Goal: Information Seeking & Learning: Find contact information

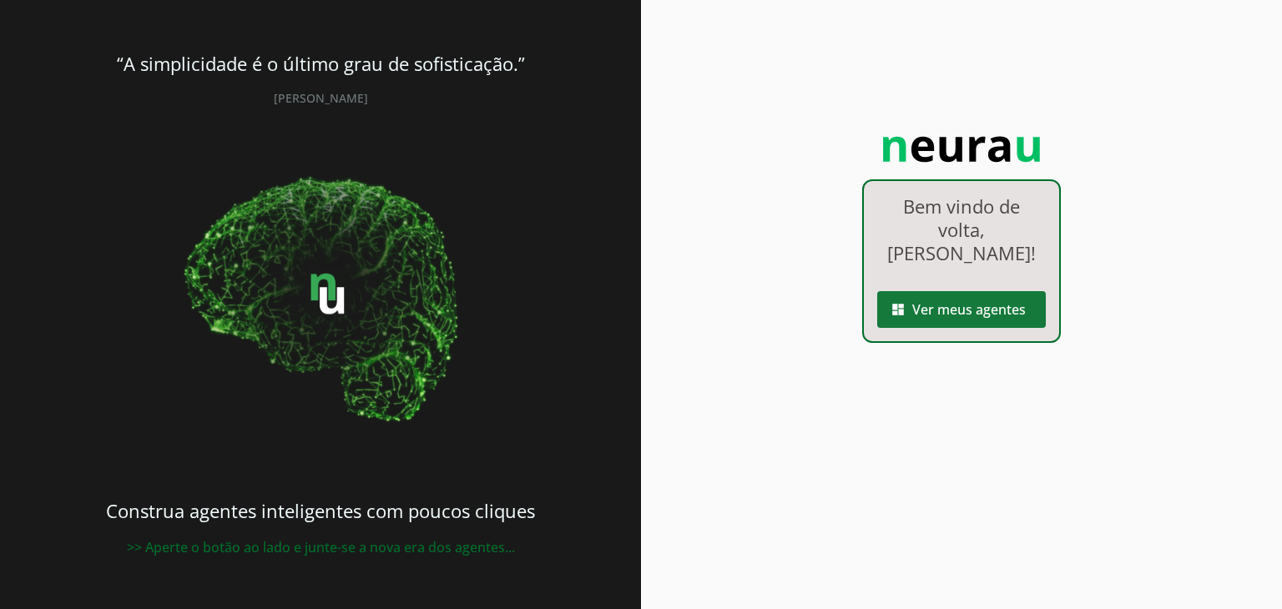
click at [982, 330] on span at bounding box center [961, 310] width 169 height 40
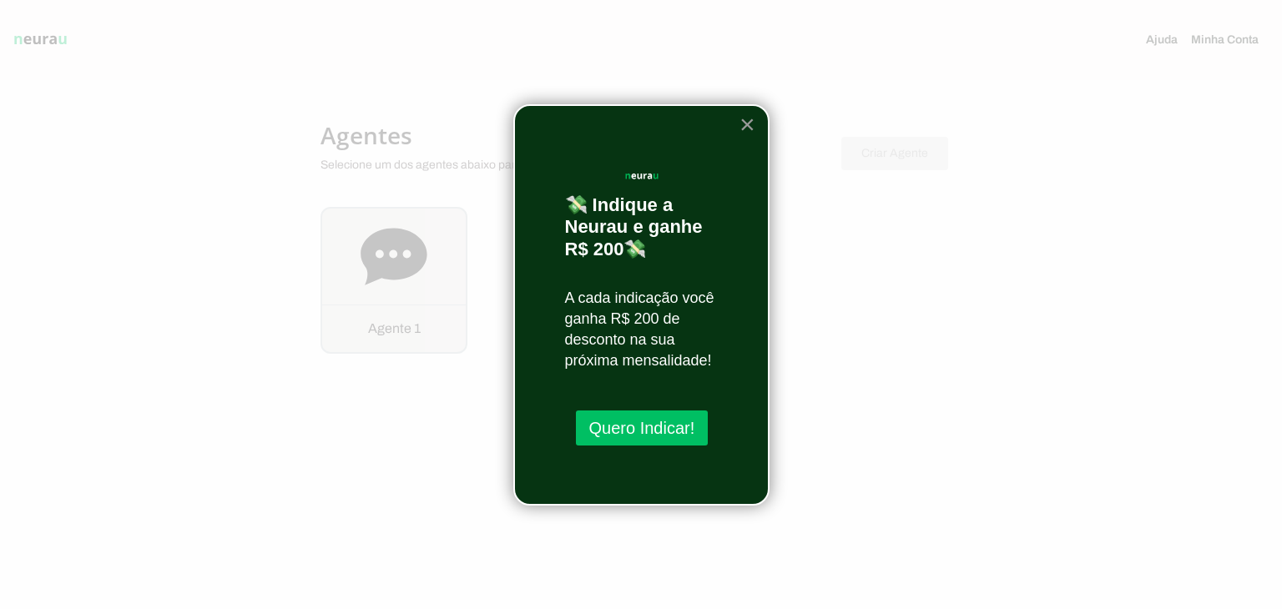
click at [746, 124] on button "×" at bounding box center [747, 124] width 16 height 27
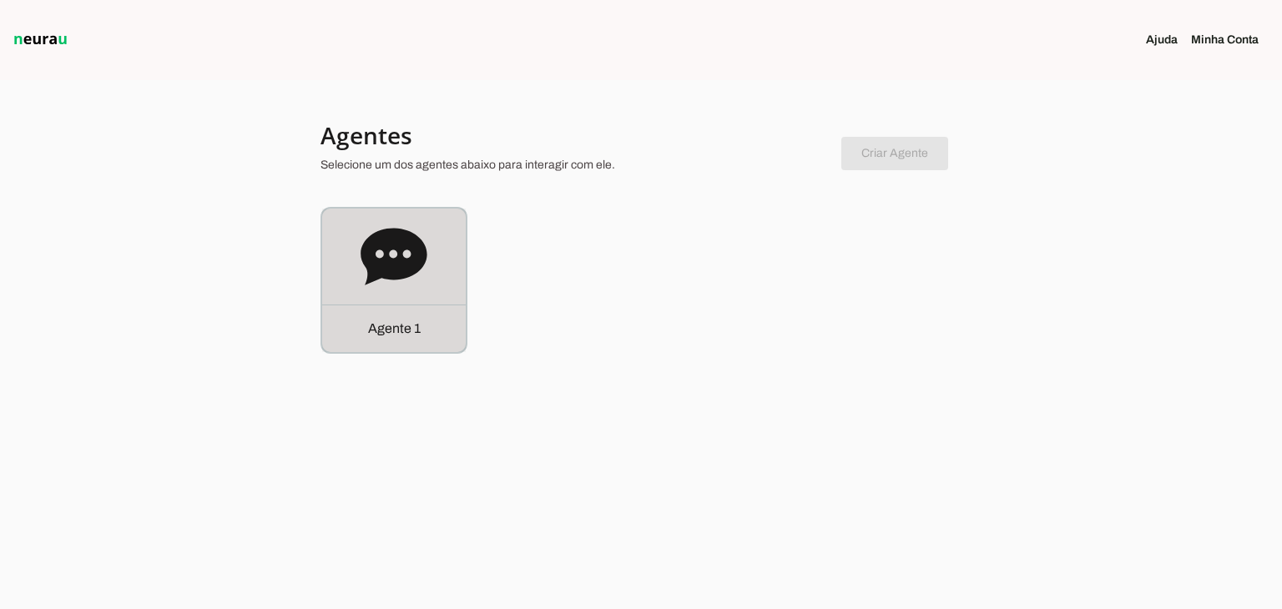
click at [416, 322] on p "Agente 1" at bounding box center [394, 329] width 53 height 20
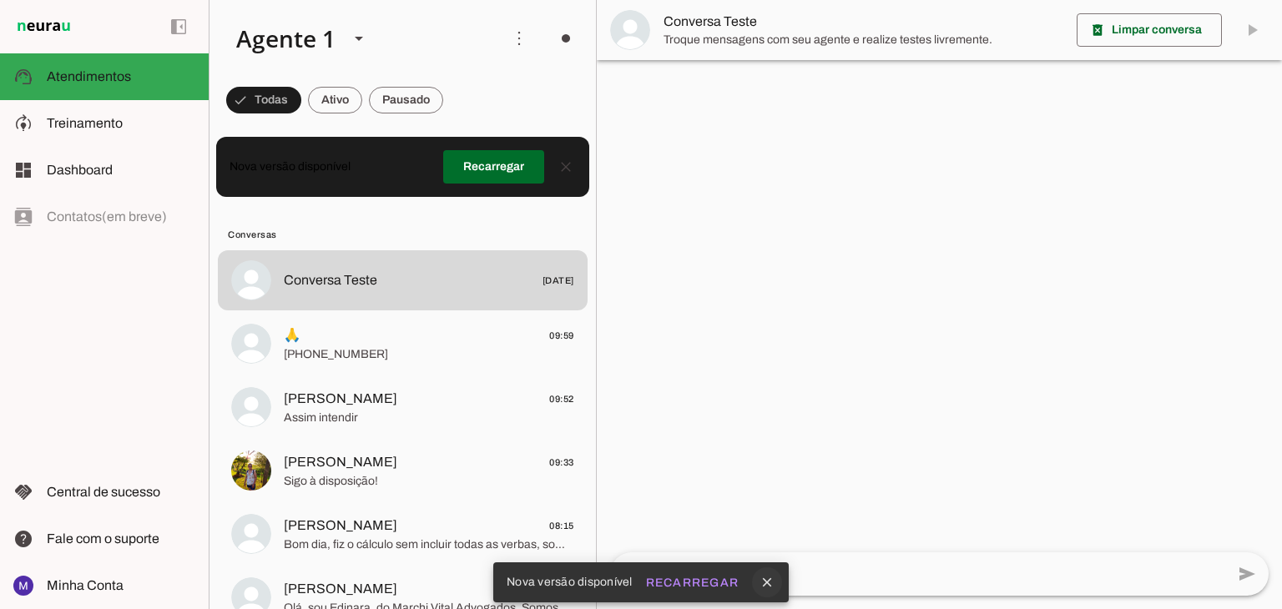
click at [770, 578] on icon "close" at bounding box center [766, 582] width 15 height 15
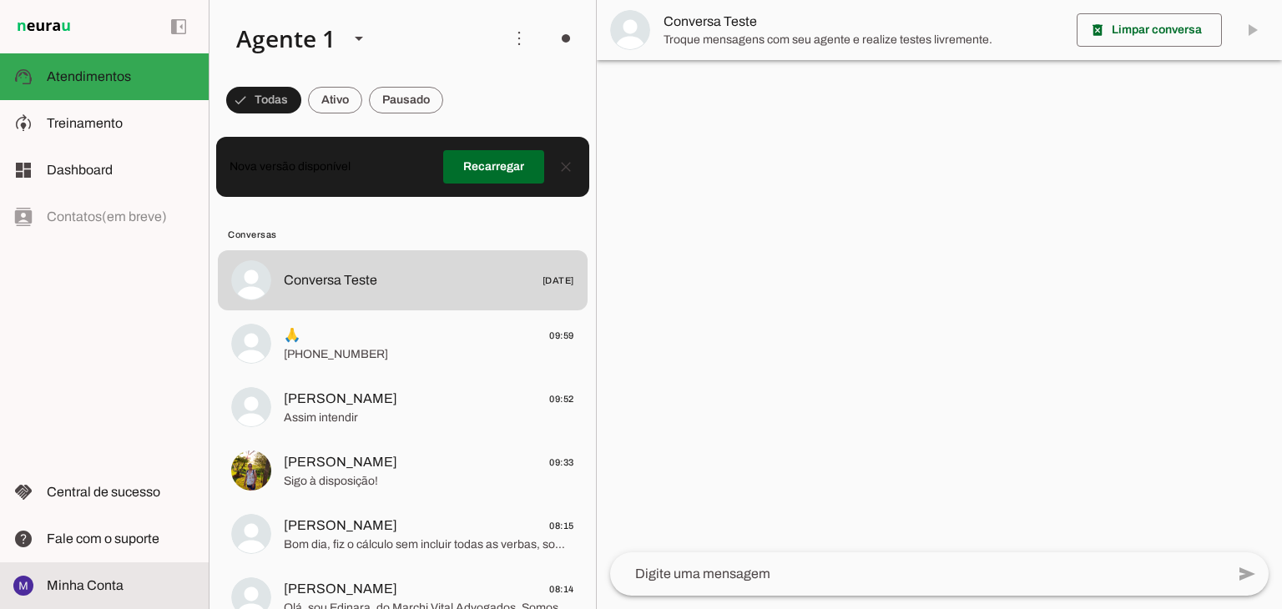
click at [87, 572] on md-item "Minha Conta Minha Conta" at bounding box center [104, 585] width 209 height 47
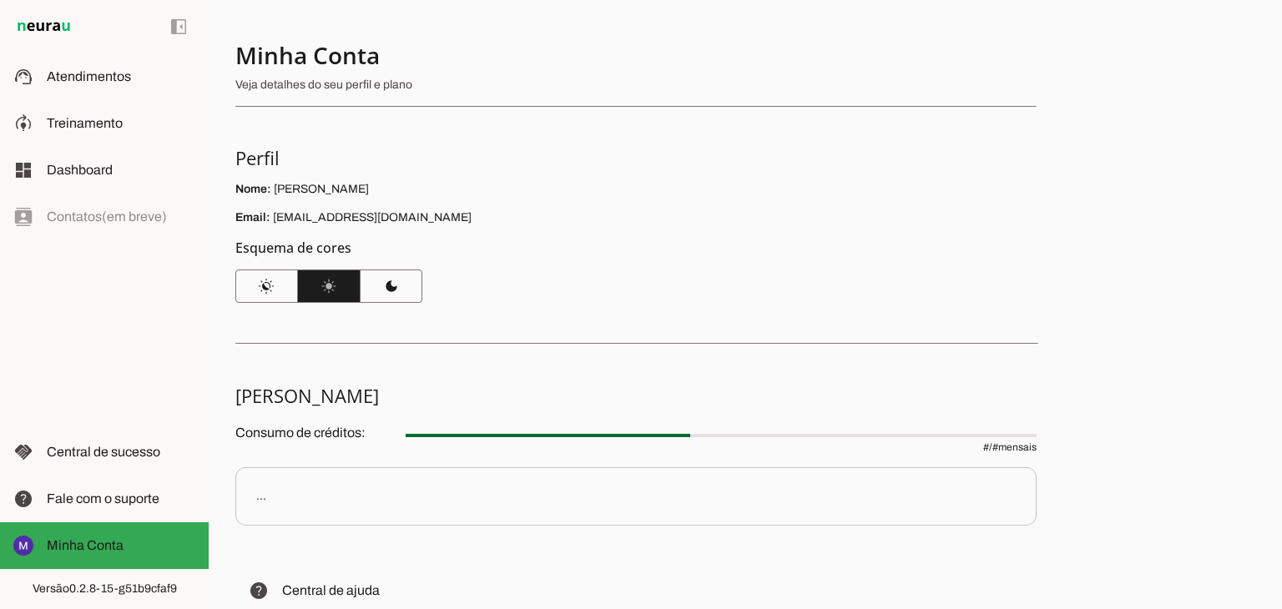
scroll to position [83, 0]
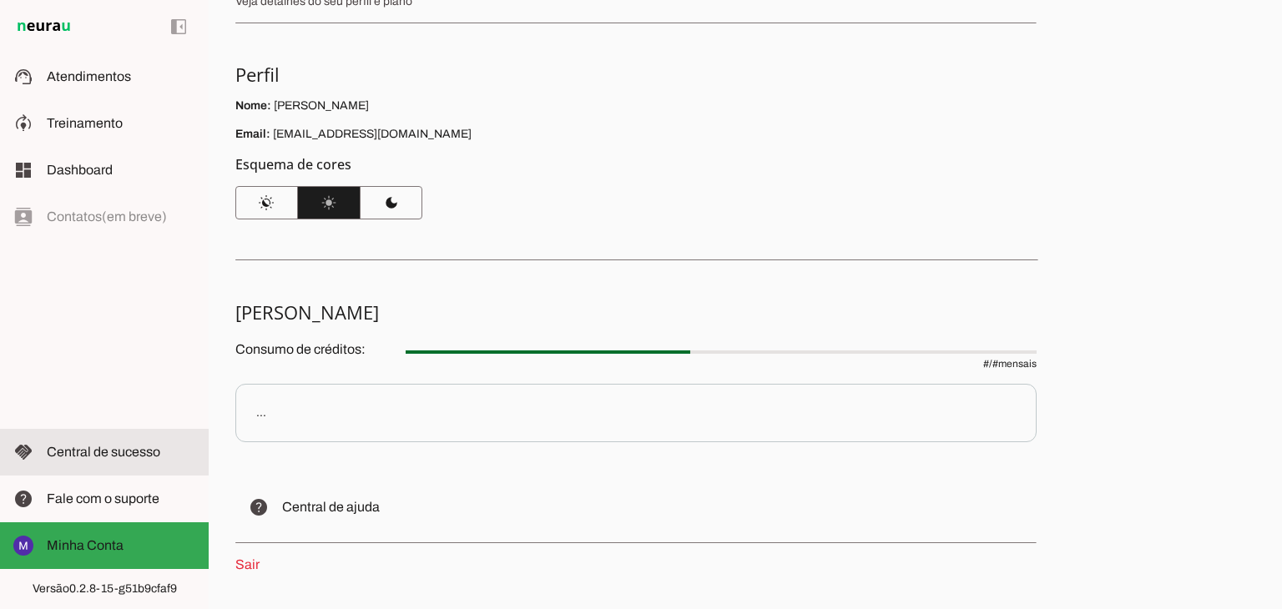
click at [90, 459] on slot at bounding box center [121, 452] width 149 height 20
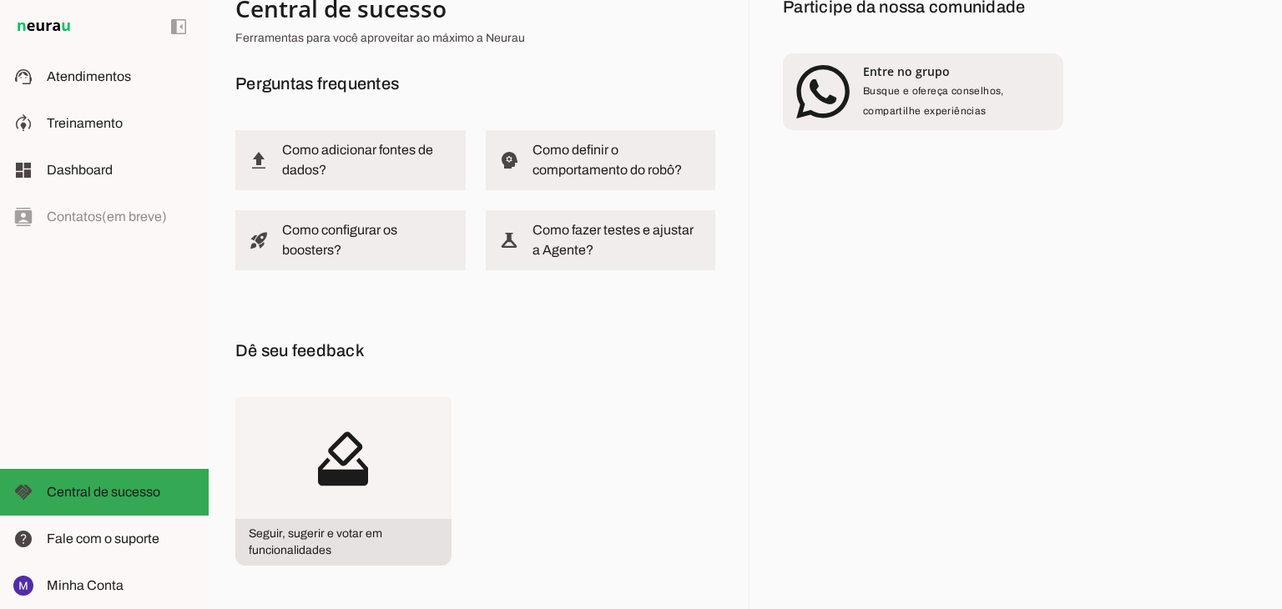
scroll to position [164, 0]
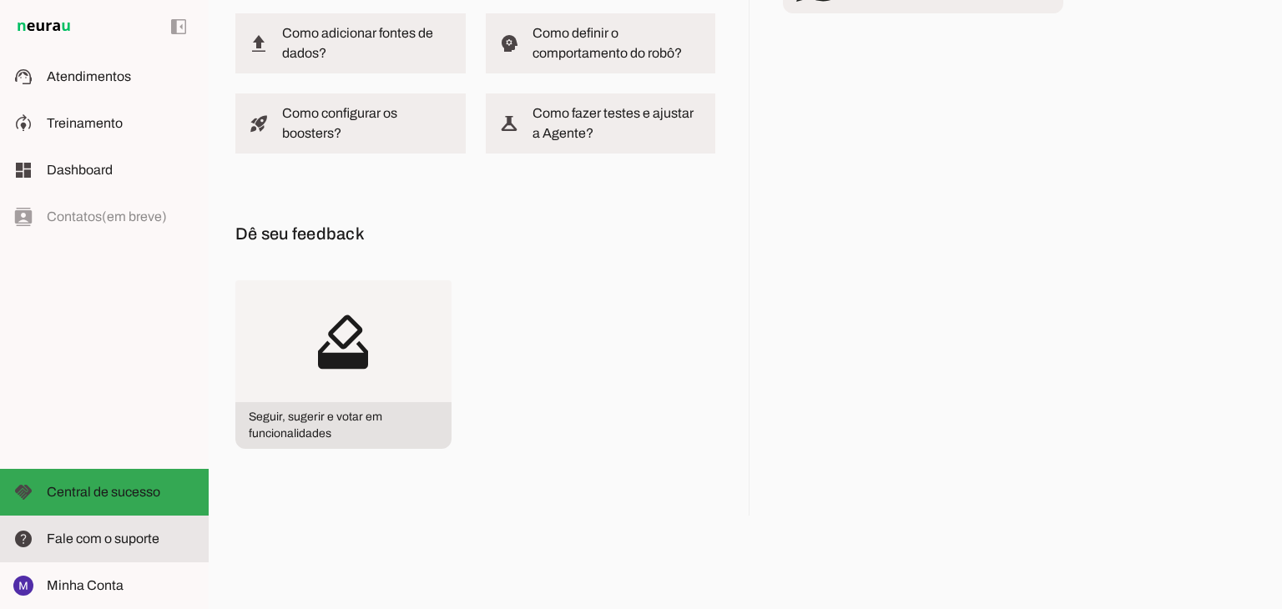
click at [73, 538] on span "Fale com o suporte" at bounding box center [103, 538] width 113 height 14
click at [95, 522] on md-item "help Fale com o suporte Fale com o suporte" at bounding box center [104, 539] width 209 height 47
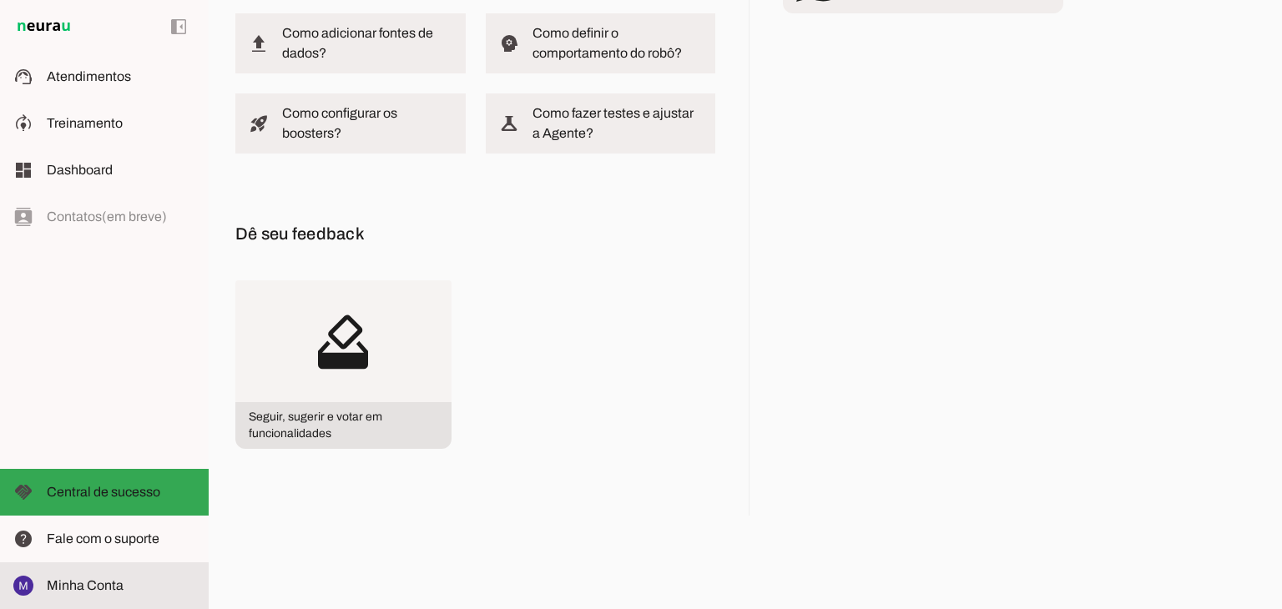
click at [80, 590] on span "Minha Conta" at bounding box center [85, 585] width 77 height 14
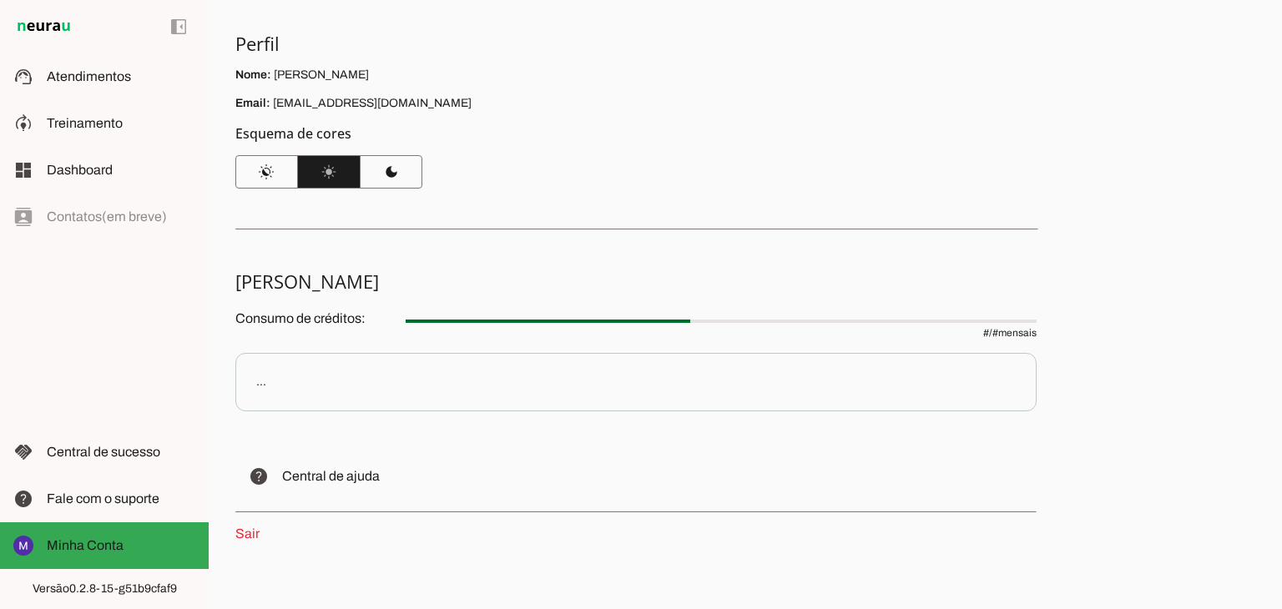
scroll to position [142, 0]
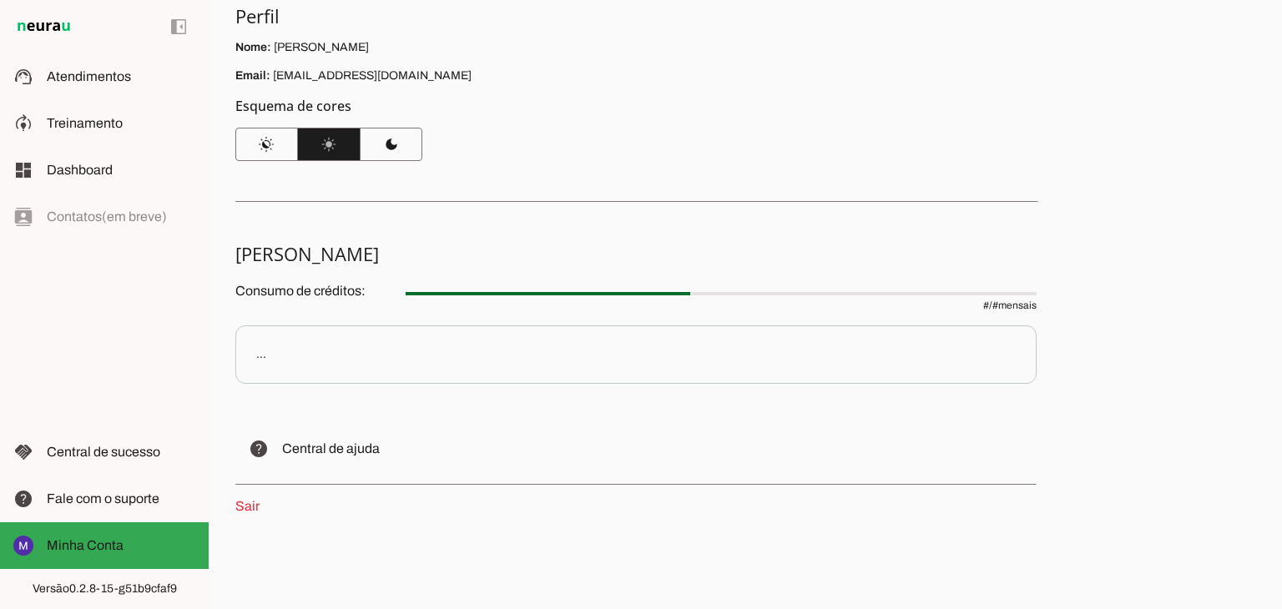
drag, startPoint x: 317, startPoint y: 343, endPoint x: 314, endPoint y: 371, distance: 28.6
click at [317, 345] on p "..." at bounding box center [635, 354] width 801 height 58
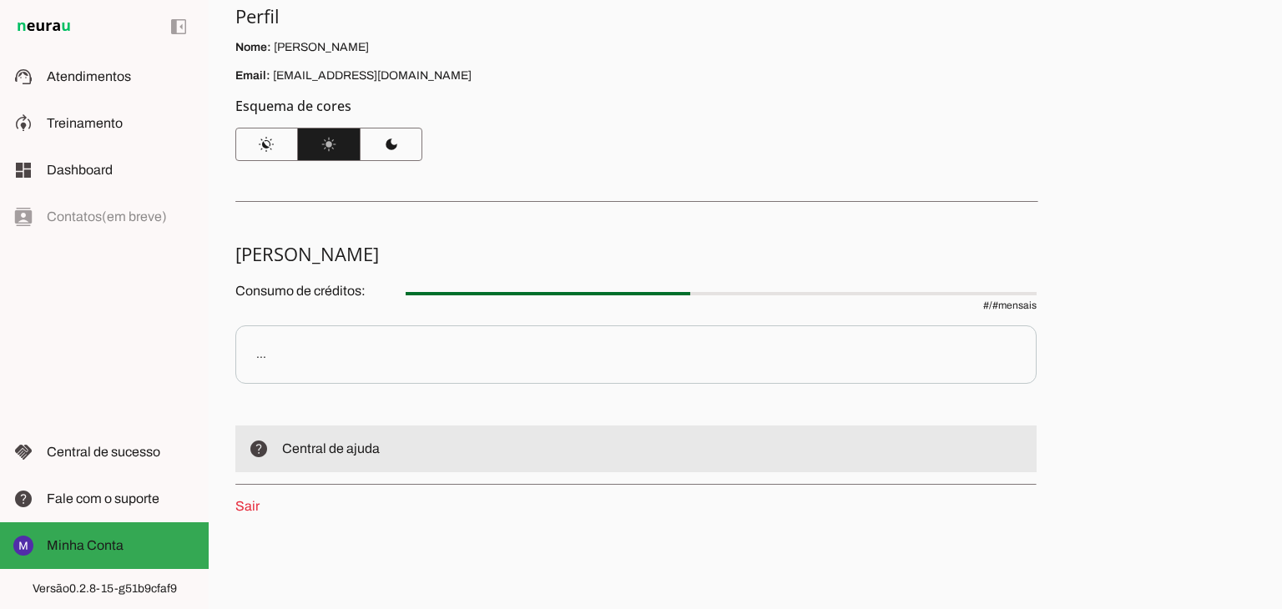
click at [310, 457] on slot at bounding box center [652, 449] width 741 height 20
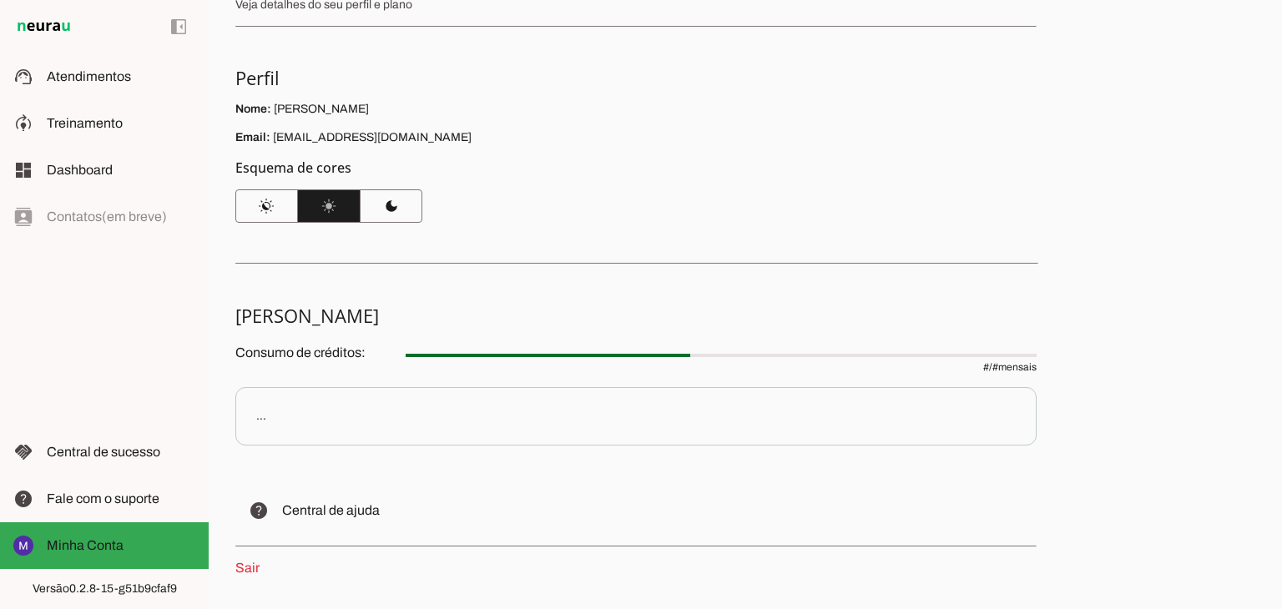
scroll to position [0, 0]
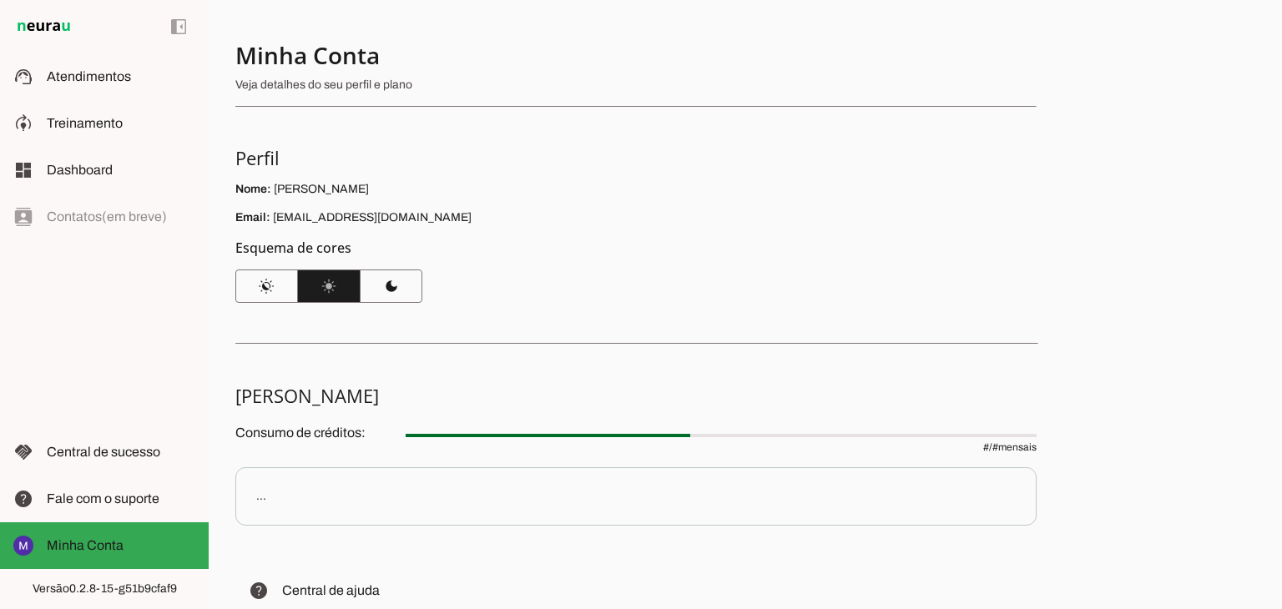
click at [367, 81] on p "Veja detalhes do seu perfil e plano" at bounding box center [629, 85] width 788 height 17
click at [311, 63] on h4 "Minha Conta" at bounding box center [629, 55] width 788 height 30
click at [316, 88] on p "Veja detalhes do seu perfil e plano" at bounding box center [629, 85] width 788 height 17
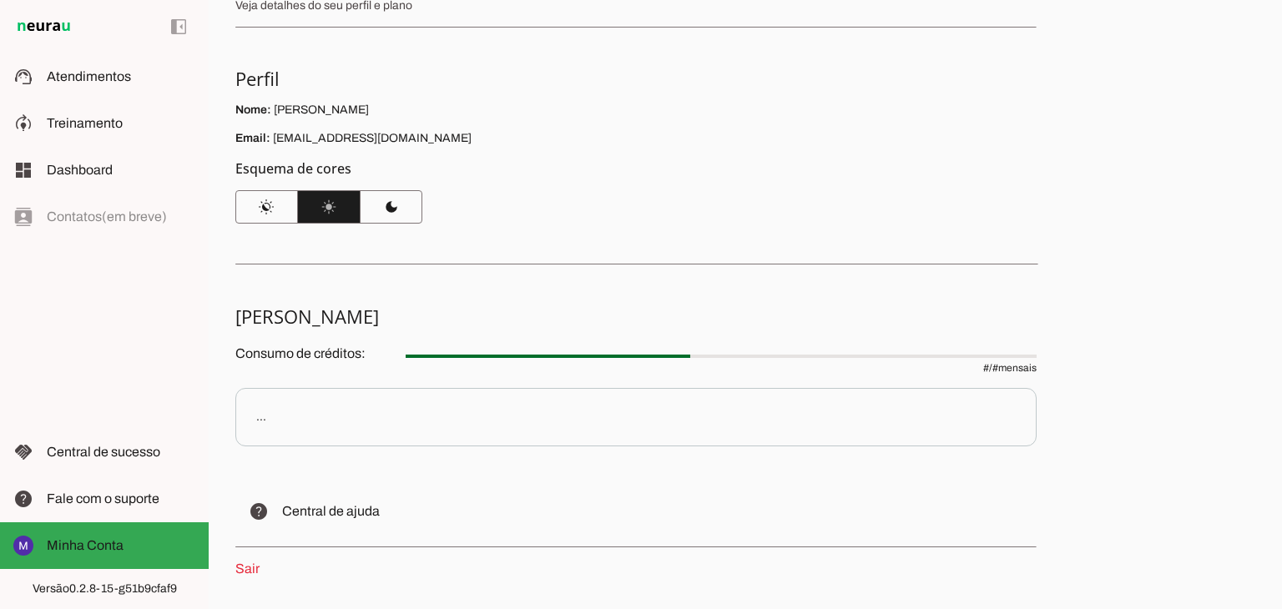
scroll to position [142, 0]
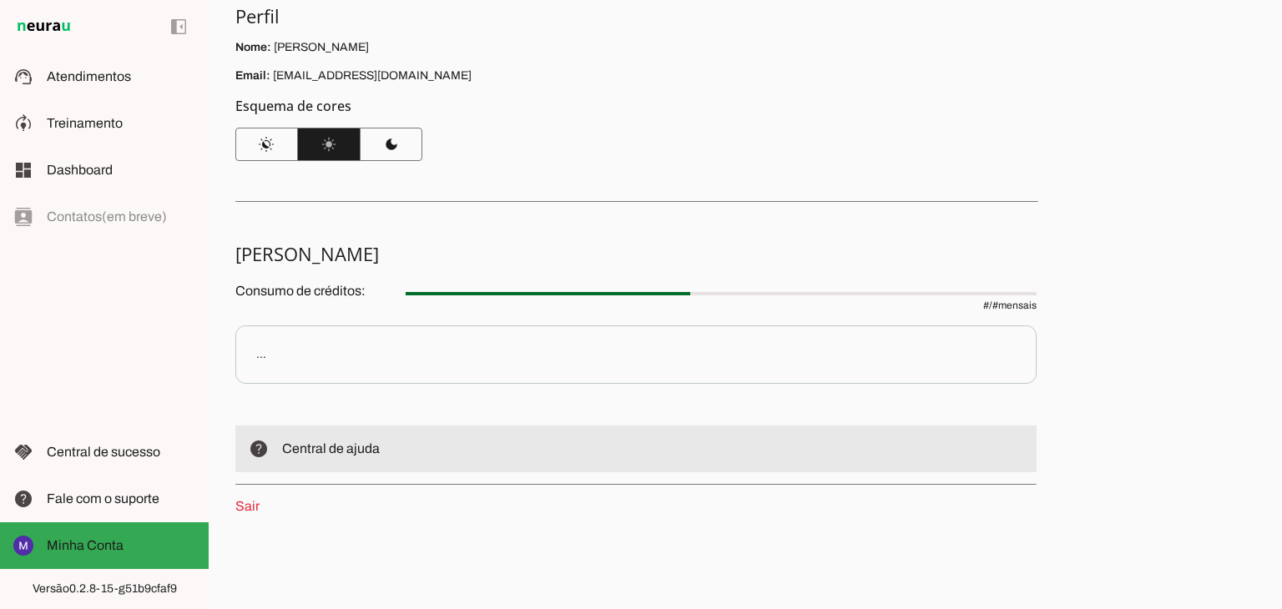
click at [322, 450] on span "Central de ajuda" at bounding box center [331, 448] width 98 height 14
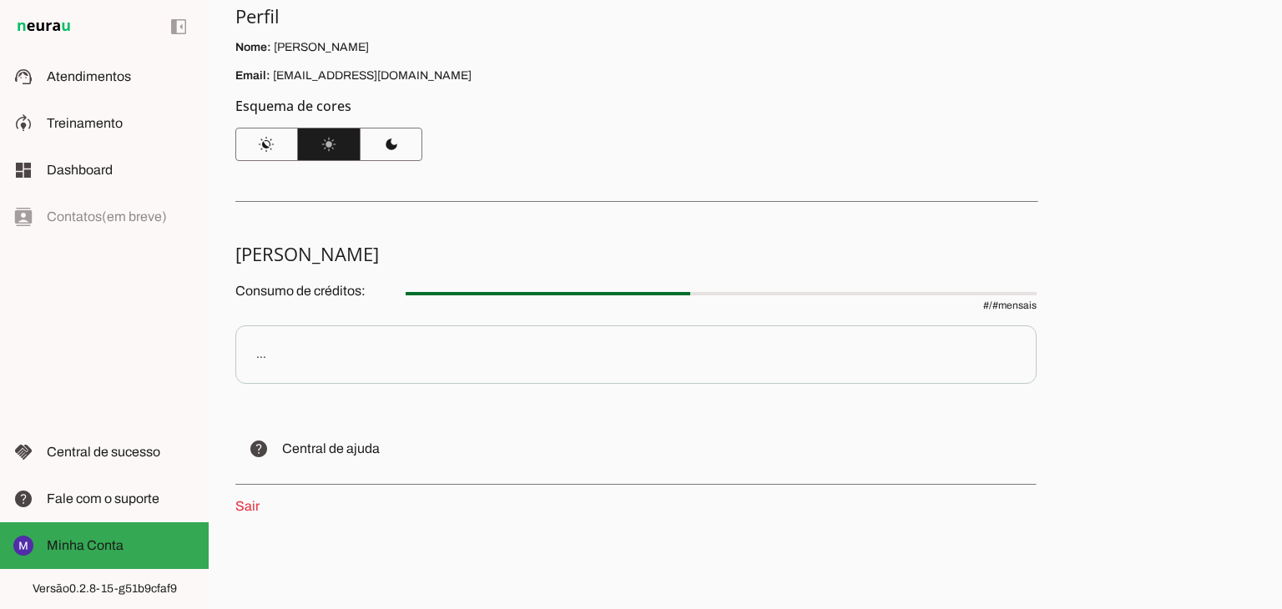
click at [97, 211] on div "left_panel_open left_panel_close" at bounding box center [104, 304] width 209 height 609
click at [105, 456] on span "Central de sucesso" at bounding box center [103, 452] width 113 height 14
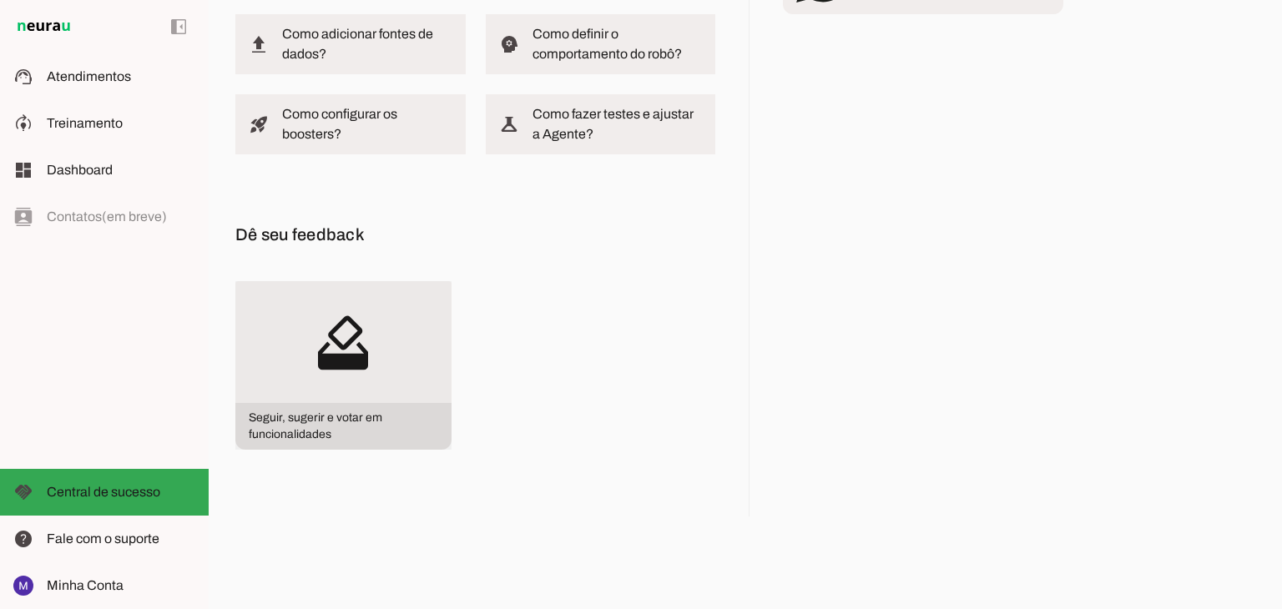
scroll to position [164, 0]
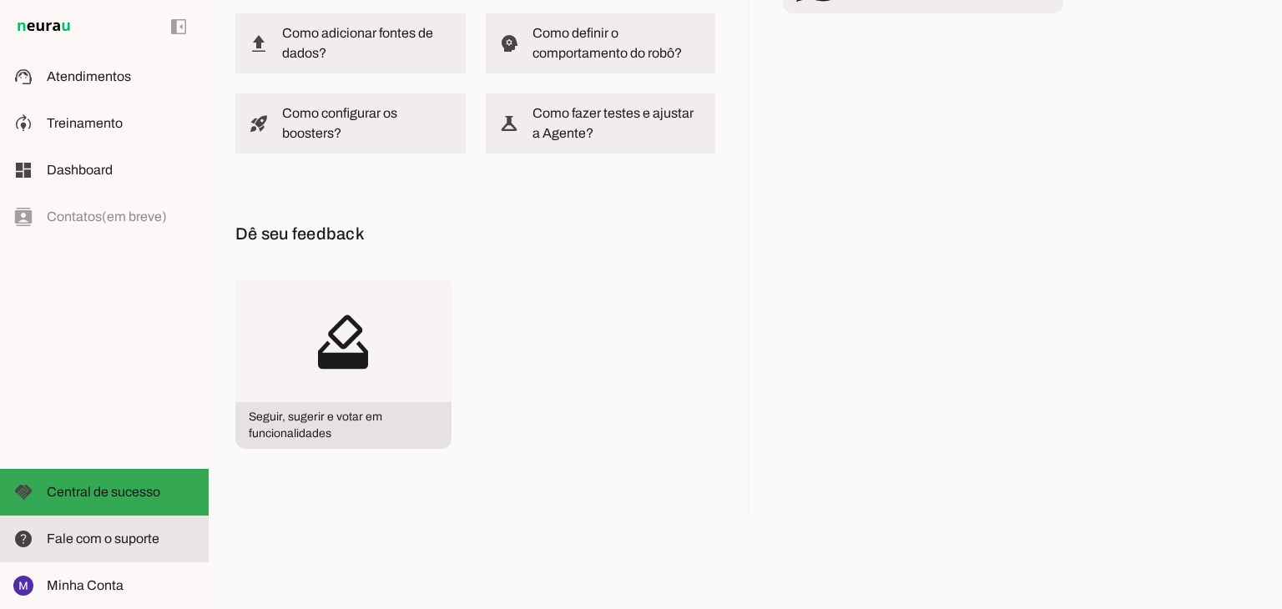
click at [117, 531] on span "Fale com o suporte" at bounding box center [103, 538] width 113 height 14
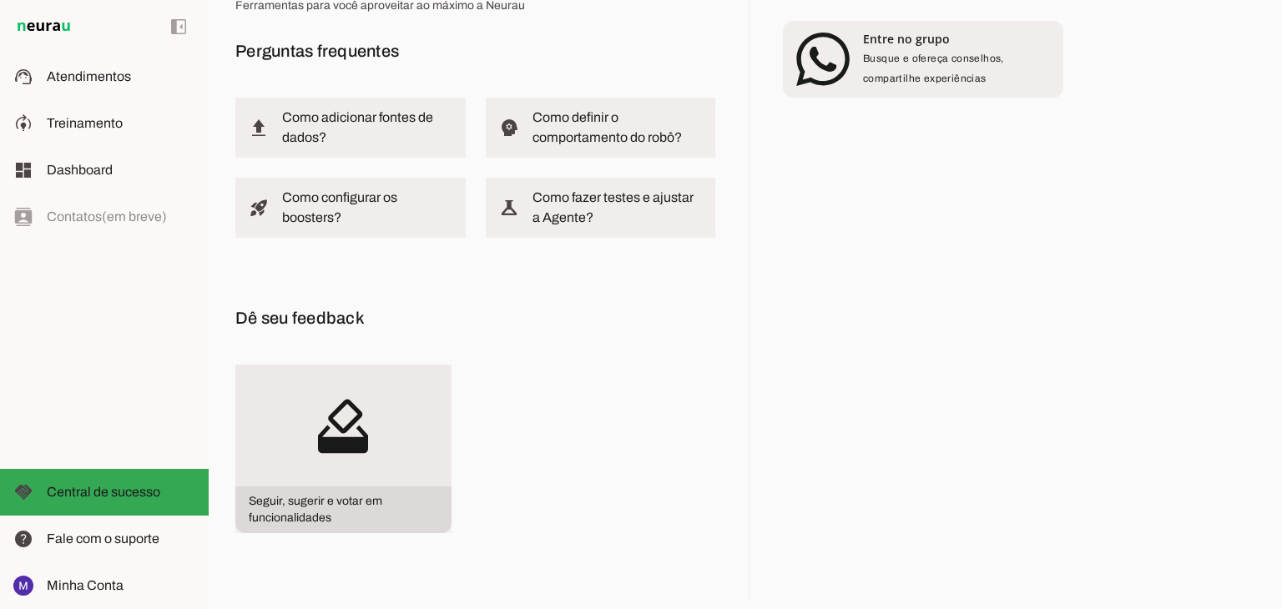
scroll to position [0, 0]
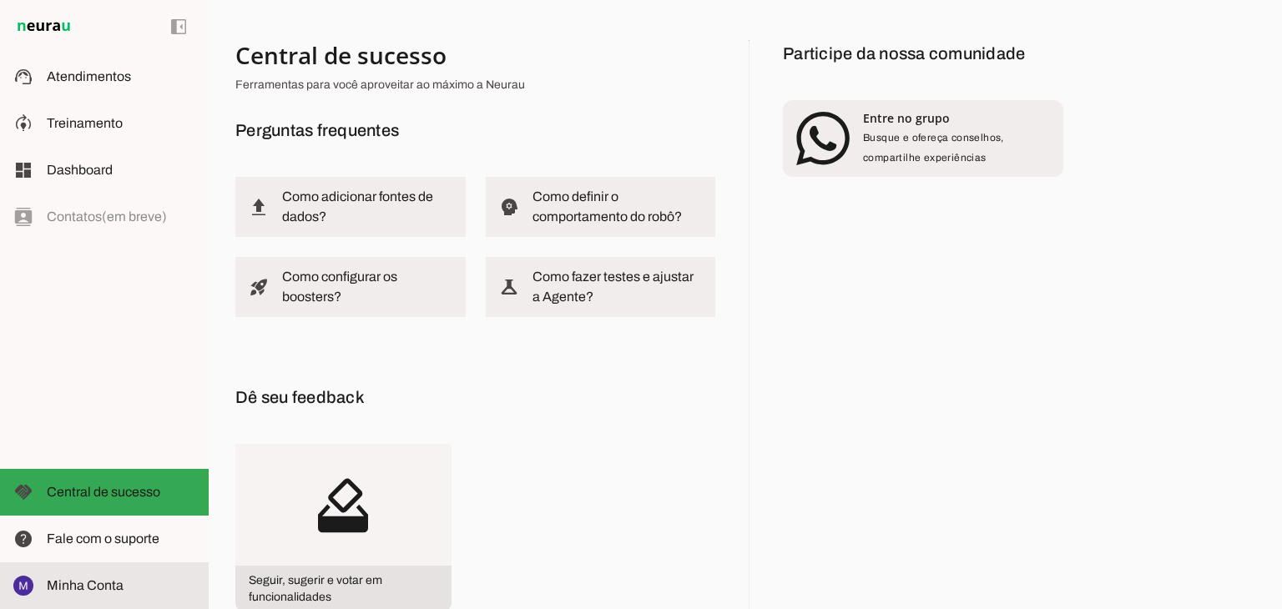
click at [85, 585] on span "Minha Conta" at bounding box center [85, 585] width 77 height 14
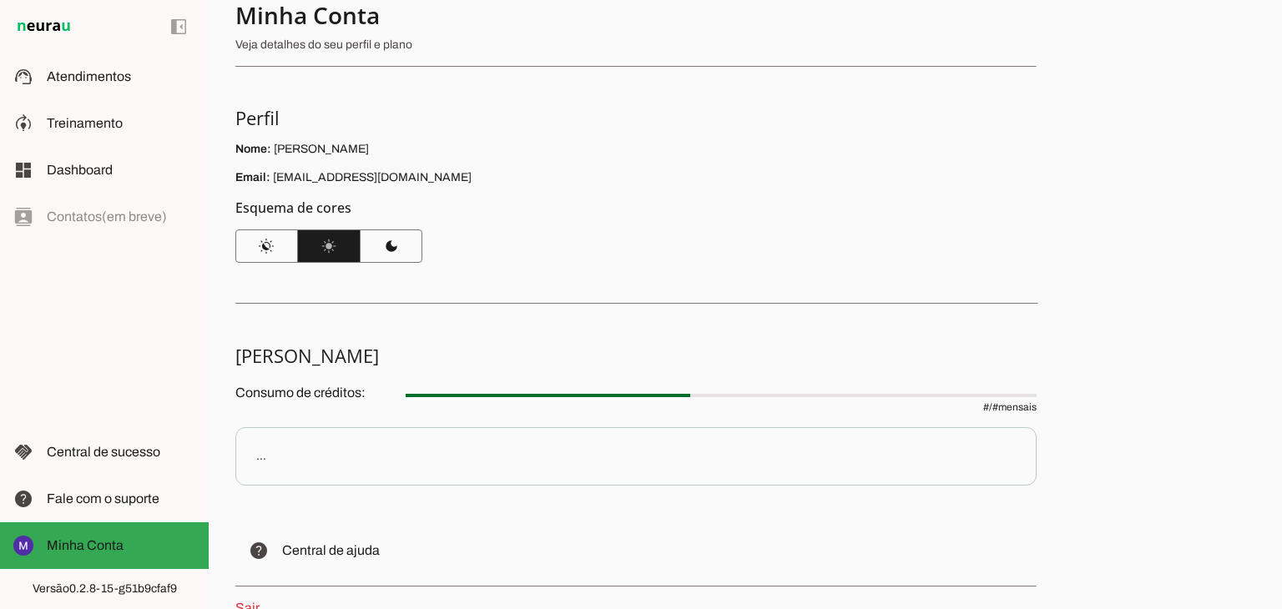
scroll to position [142, 0]
